Goal: Obtain resource: Obtain resource

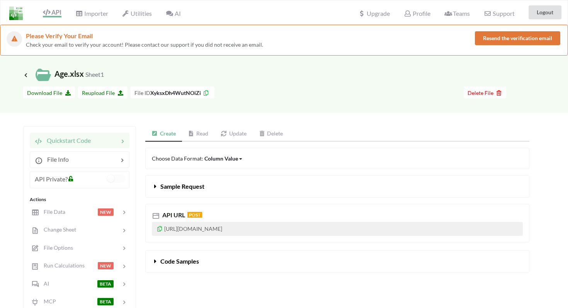
scroll to position [56, 0]
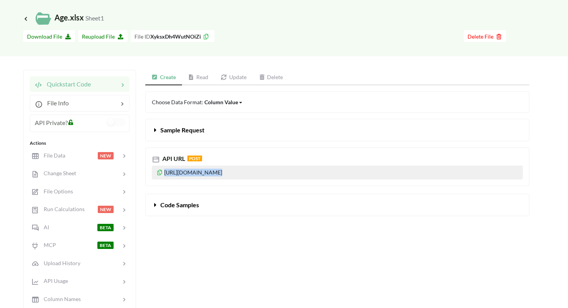
click at [242, 132] on button "Sample Request" at bounding box center [337, 130] width 383 height 22
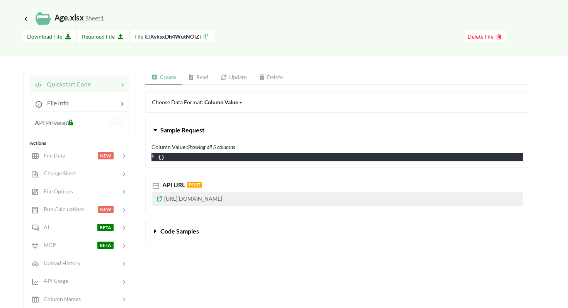
click at [235, 245] on div "Choose Data Format: Column Value Column Value Row Column Sample Request Column …" at bounding box center [337, 171] width 384 height 159
click at [77, 157] on div at bounding box center [81, 155] width 33 height 9
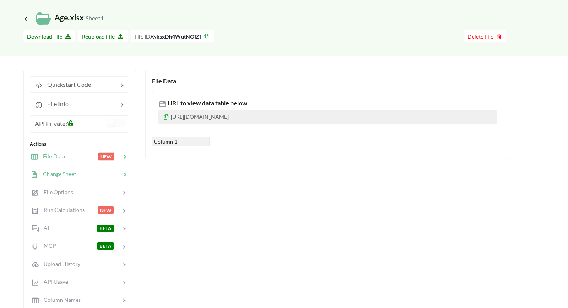
click at [77, 175] on div at bounding box center [98, 174] width 45 height 9
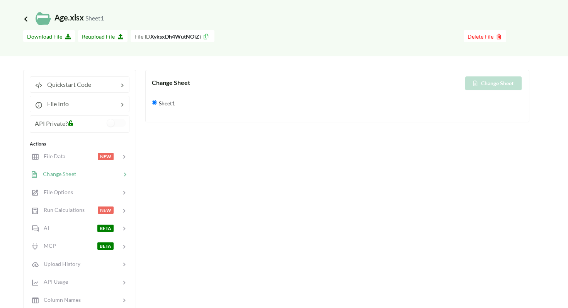
click at [28, 18] on icon at bounding box center [25, 18] width 7 height 6
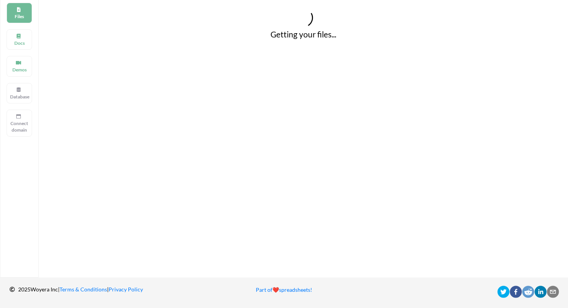
scroll to position [56, 0]
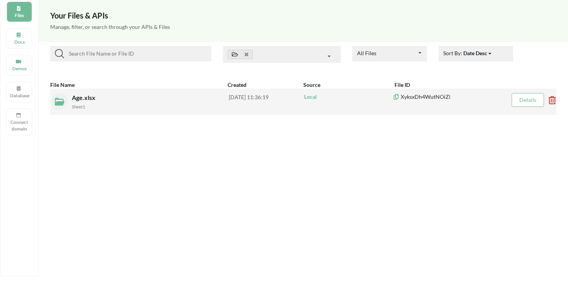
click at [86, 95] on span "Age.xlsx" at bounding box center [84, 97] width 25 height 7
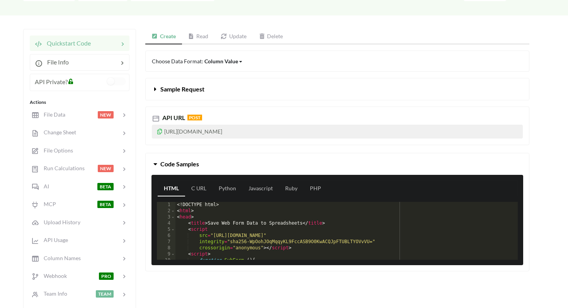
scroll to position [96, 0]
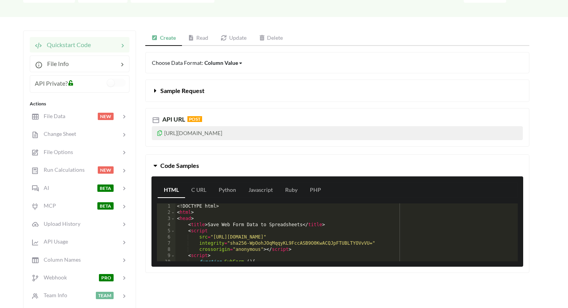
click at [180, 132] on p "[URL][DOMAIN_NAME]" at bounding box center [337, 133] width 371 height 14
drag, startPoint x: 306, startPoint y: 134, endPoint x: 187, endPoint y: 126, distance: 119.6
click at [187, 126] on p "[URL][DOMAIN_NAME]" at bounding box center [337, 133] width 371 height 14
click at [188, 151] on div "Choose Data Format: Column Value Column Value Row Column Sample Request API URL…" at bounding box center [337, 166] width 384 height 229
click at [216, 63] on div "Column Value" at bounding box center [221, 63] width 34 height 8
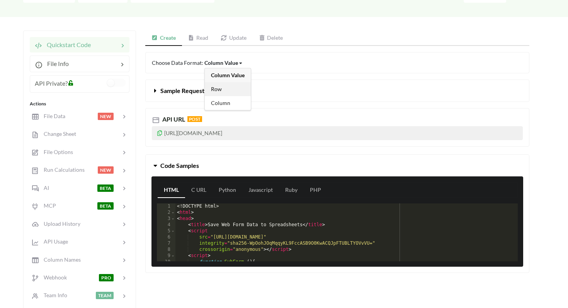
click at [211, 86] on span "Row" at bounding box center [216, 89] width 11 height 7
click at [189, 90] on span "Sample Request" at bounding box center [182, 90] width 44 height 7
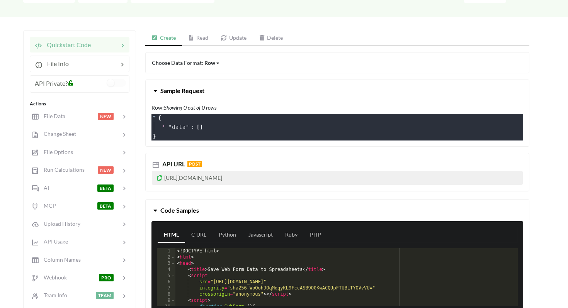
click at [192, 93] on span "Sample Request" at bounding box center [182, 90] width 44 height 7
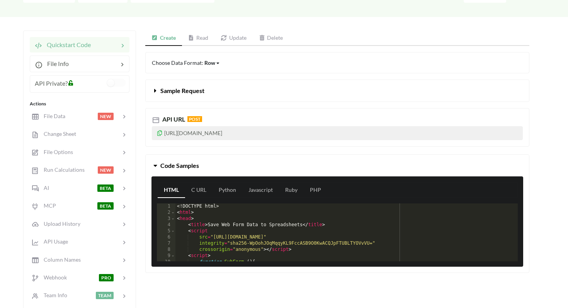
click at [192, 93] on span "Sample Request" at bounding box center [182, 90] width 44 height 7
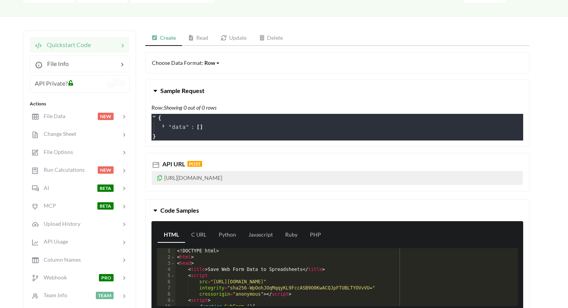
click at [192, 93] on span "Sample Request" at bounding box center [182, 90] width 44 height 7
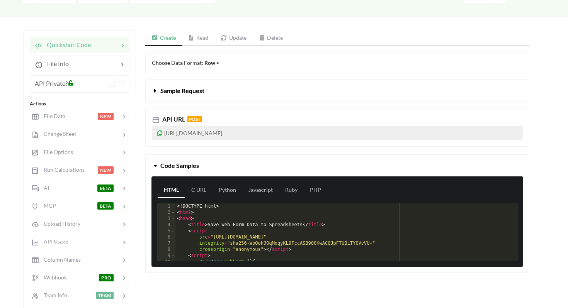
click at [288, 134] on p "[URL][DOMAIN_NAME]" at bounding box center [337, 133] width 371 height 14
click at [160, 133] on icon at bounding box center [159, 131] width 7 height 5
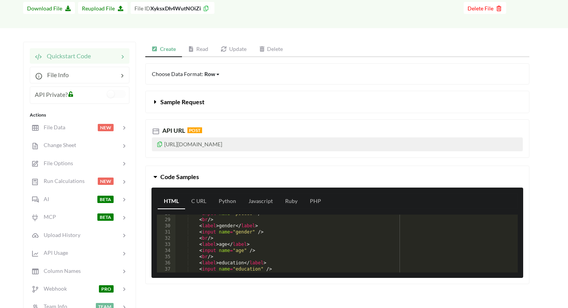
scroll to position [194, 0]
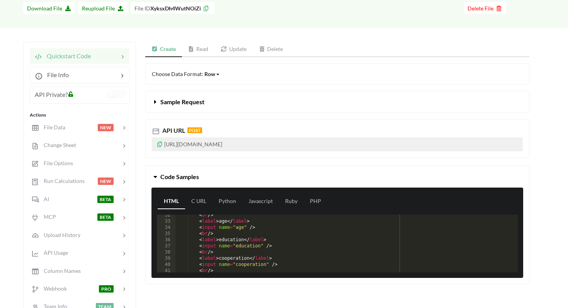
click at [173, 176] on span "Code Samples" at bounding box center [179, 176] width 39 height 7
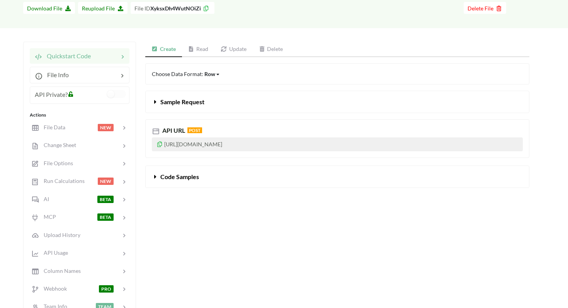
click at [173, 176] on span "Code Samples" at bounding box center [179, 176] width 39 height 7
